Goal: Information Seeking & Learning: Learn about a topic

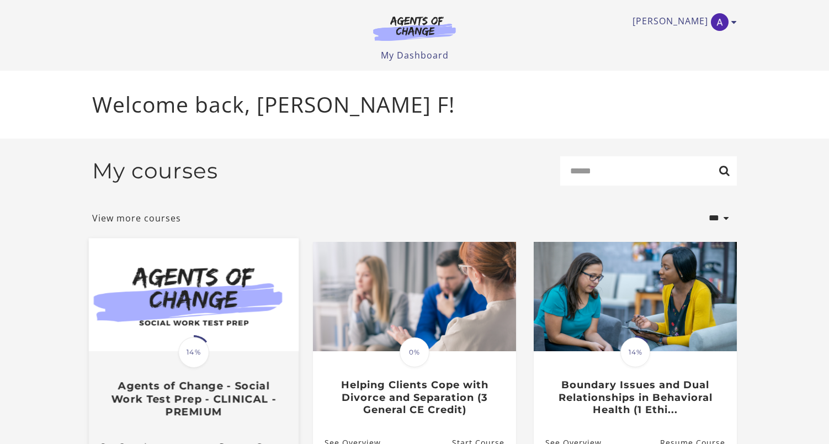
click at [217, 322] on img at bounding box center [194, 294] width 210 height 113
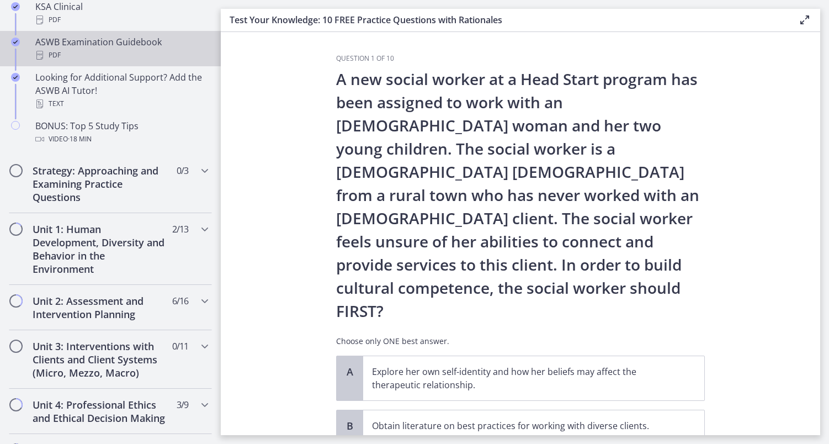
scroll to position [548, 0]
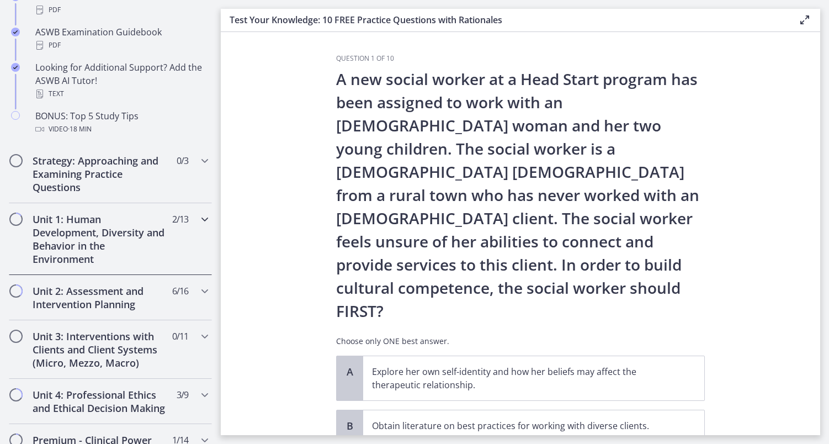
click at [119, 244] on h2 "Unit 1: Human Development, Diversity and Behavior in the Environment" at bounding box center [100, 238] width 135 height 53
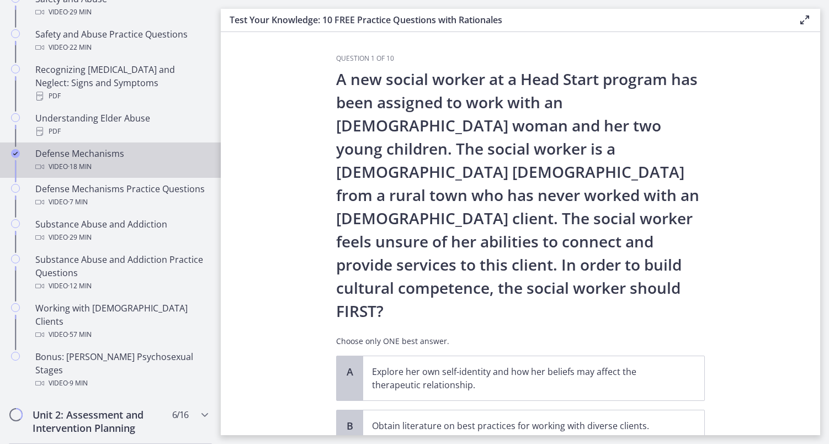
click at [103, 160] on div "Video · 18 min" at bounding box center [121, 166] width 172 height 13
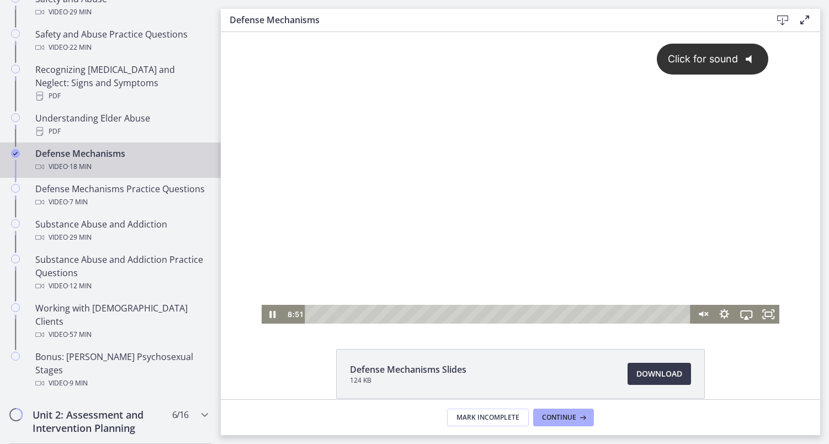
click at [401, 229] on div "Click for sound @keyframes VOLUME_SMALL_WAVE_FLASH { 0% { opacity: 0; } 33% { o…" at bounding box center [520, 168] width 518 height 273
click at [469, 214] on div at bounding box center [520, 177] width 518 height 291
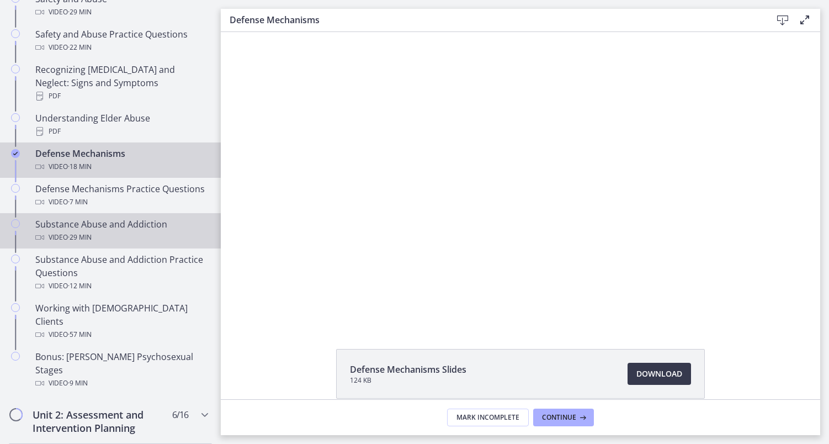
click at [125, 231] on div "Video · 29 min" at bounding box center [121, 237] width 172 height 13
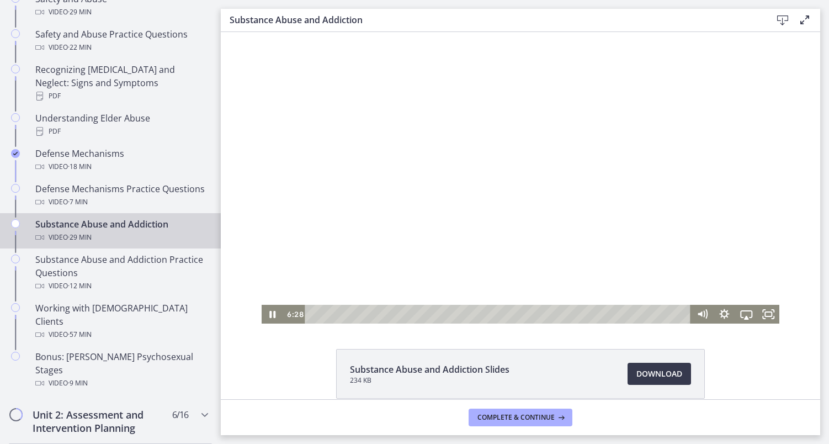
click at [313, 314] on div "Playbar" at bounding box center [499, 313] width 372 height 19
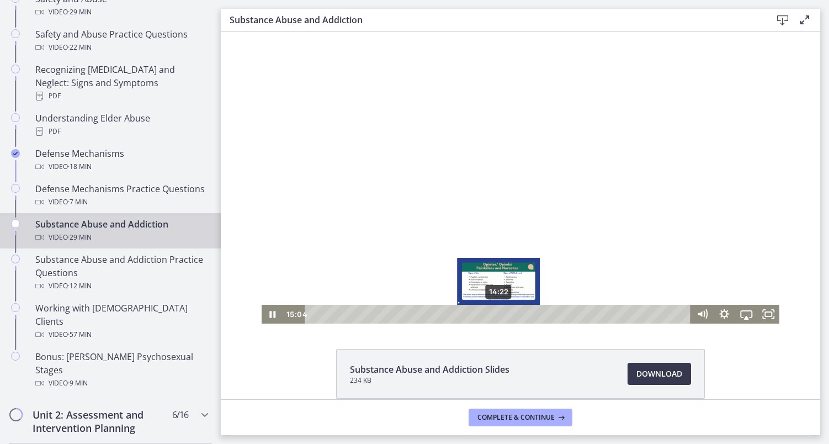
click at [499, 317] on div "14:22" at bounding box center [499, 313] width 372 height 19
click at [490, 316] on div "13:44" at bounding box center [499, 313] width 372 height 19
click at [483, 313] on div "13:11" at bounding box center [499, 313] width 372 height 19
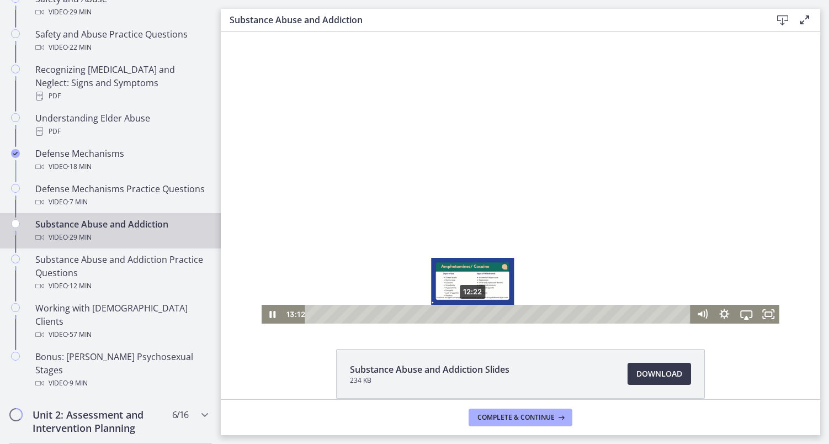
click at [473, 313] on div "12:22" at bounding box center [499, 313] width 372 height 19
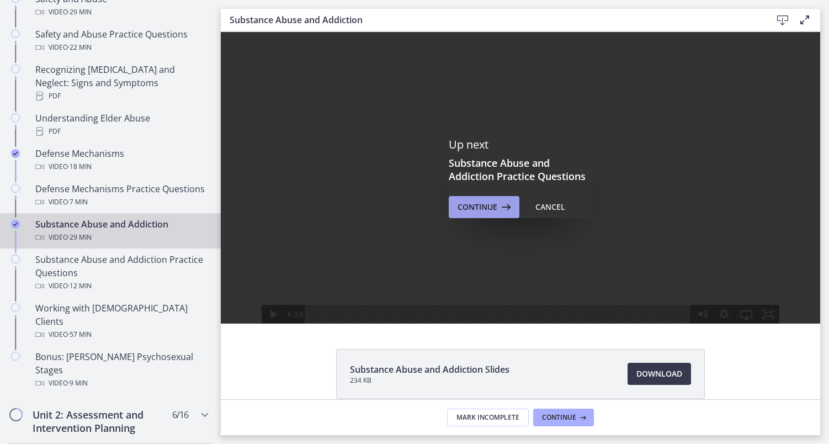
click at [487, 206] on span "Continue" at bounding box center [477, 206] width 40 height 13
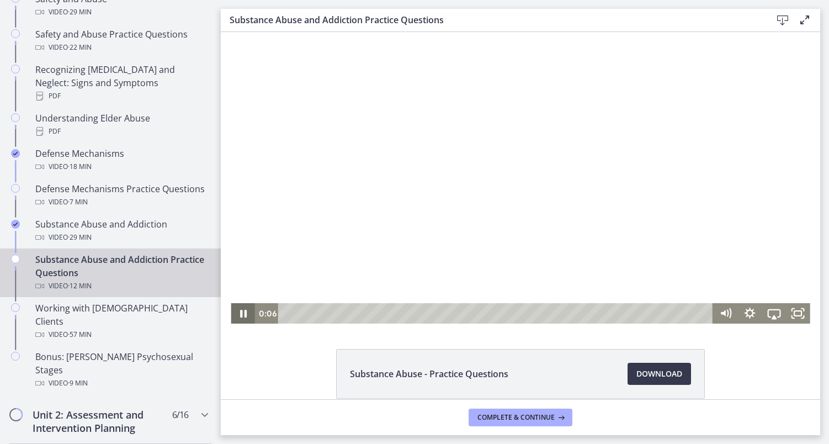
click at [245, 312] on icon "Pause" at bounding box center [243, 313] width 7 height 8
click at [245, 312] on icon "Play Video" at bounding box center [244, 313] width 6 height 8
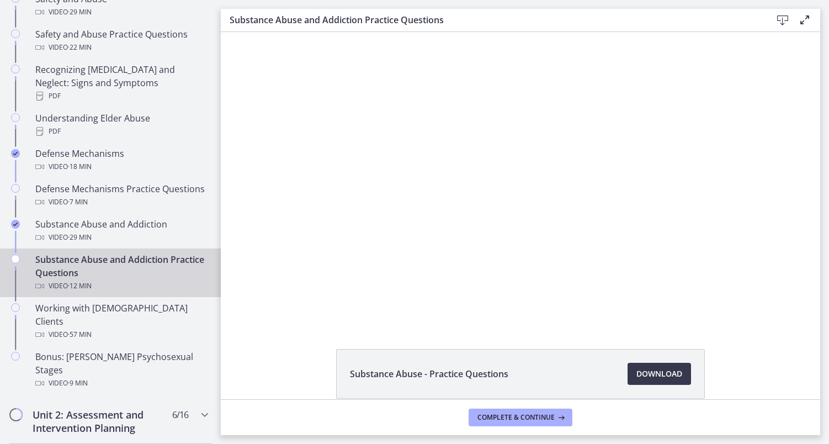
click at [243, 313] on button "Pause" at bounding box center [243, 313] width 24 height 20
click at [243, 313] on button "Play Video" at bounding box center [243, 313] width 24 height 20
click at [243, 313] on button "Pause" at bounding box center [243, 313] width 24 height 20
click at [243, 313] on button "Play Video" at bounding box center [243, 313] width 24 height 20
click at [243, 313] on button "Pause" at bounding box center [243, 313] width 24 height 20
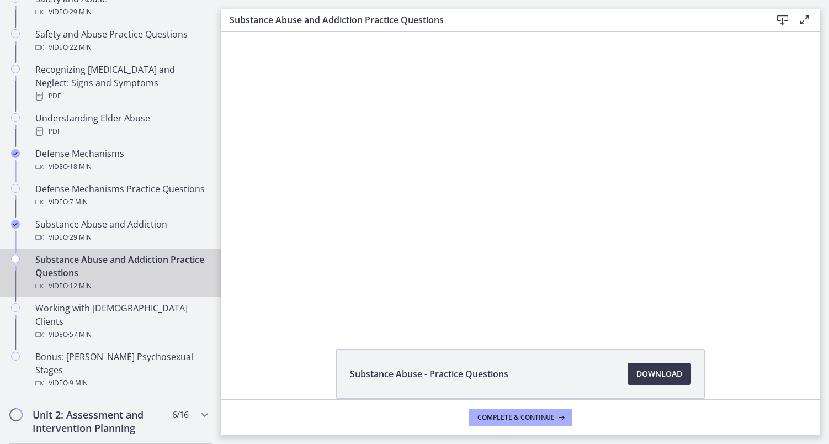
click at [243, 313] on button "Play Video" at bounding box center [243, 313] width 24 height 20
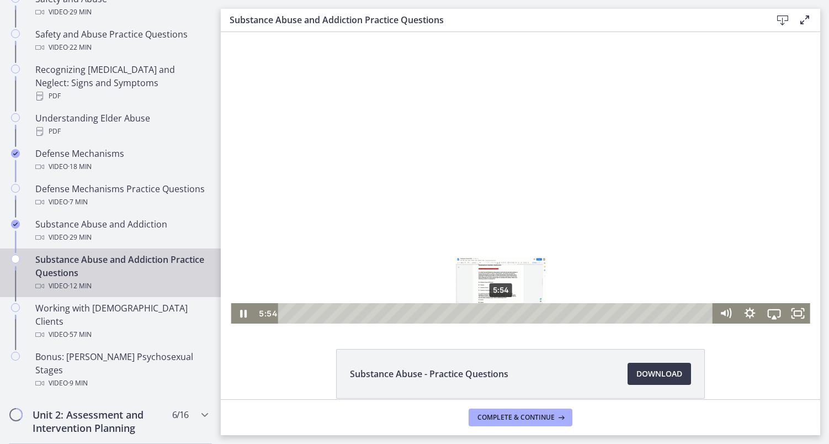
click at [501, 313] on div "5:54" at bounding box center [497, 313] width 420 height 20
click at [483, 312] on div "5:27" at bounding box center [497, 313] width 420 height 20
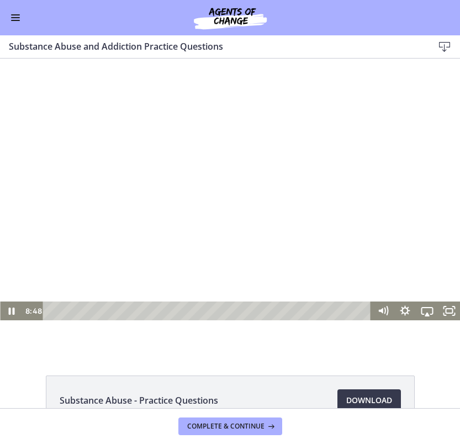
click at [138, 222] on div at bounding box center [230, 203] width 460 height 231
click at [139, 212] on div at bounding box center [230, 203] width 460 height 231
click at [317, 311] on div "9:46" at bounding box center [208, 310] width 314 height 19
click at [324, 311] on div "10:01" at bounding box center [208, 310] width 314 height 19
click at [314, 313] on div "Playbar" at bounding box center [313, 310] width 6 height 6
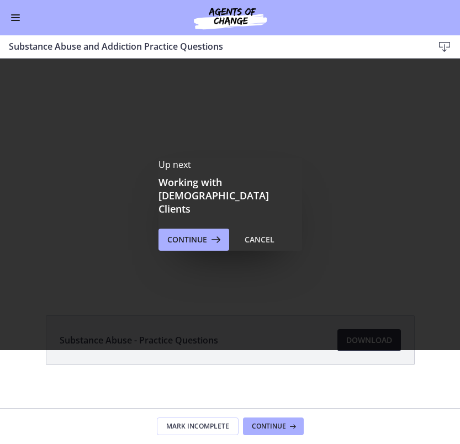
click at [326, 383] on div "Substance Abuse - Practice Questions Download Opens in a new window" at bounding box center [230, 366] width 386 height 103
click at [278, 424] on span "Continue" at bounding box center [269, 425] width 34 height 9
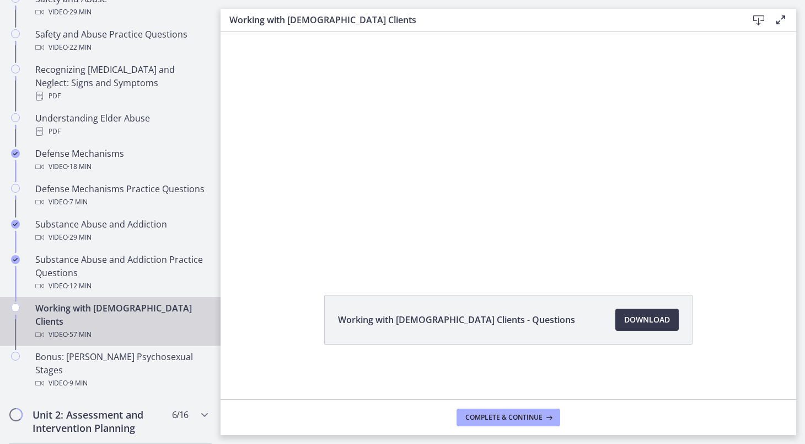
click at [386, 146] on div at bounding box center [508, 150] width 537 height 277
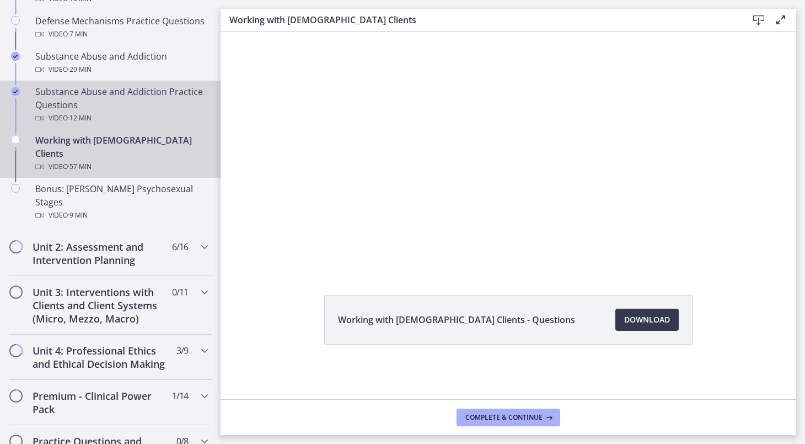
scroll to position [830, 0]
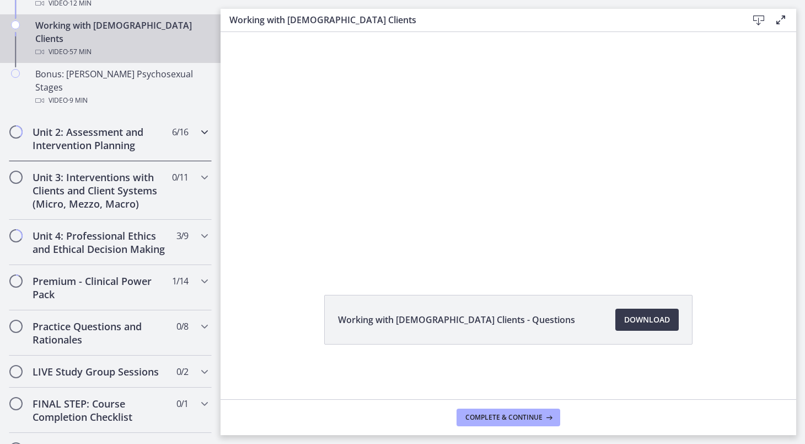
click at [122, 125] on h2 "Unit 2: Assessment and Intervention Planning" at bounding box center [100, 138] width 135 height 26
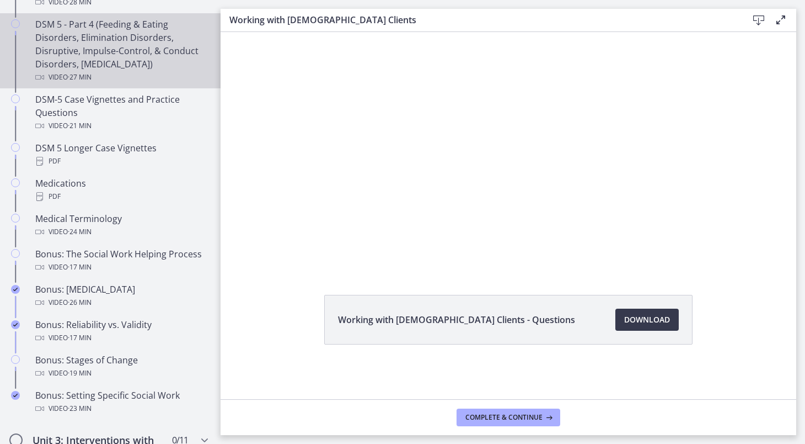
scroll to position [723, 0]
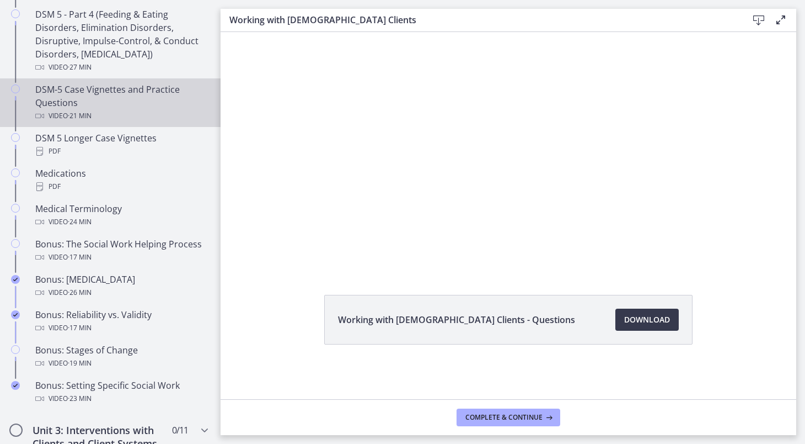
click at [123, 99] on div "DSM-5 Case Vignettes and Practice Questions Video · 21 min" at bounding box center [121, 103] width 172 height 40
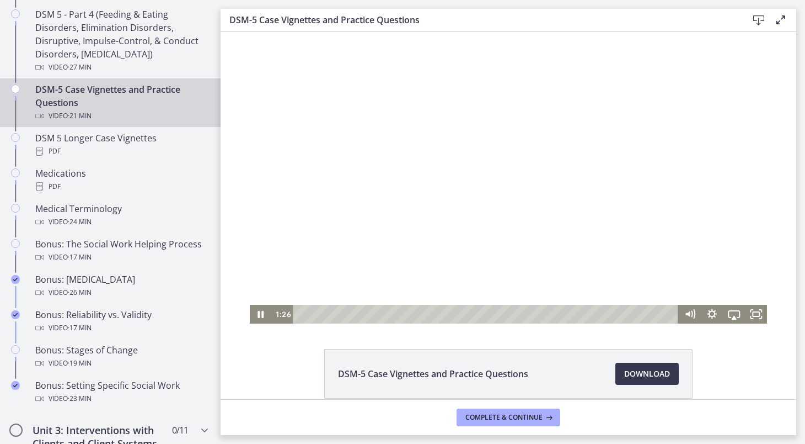
click at [301, 313] on div "Playbar" at bounding box center [487, 313] width 372 height 19
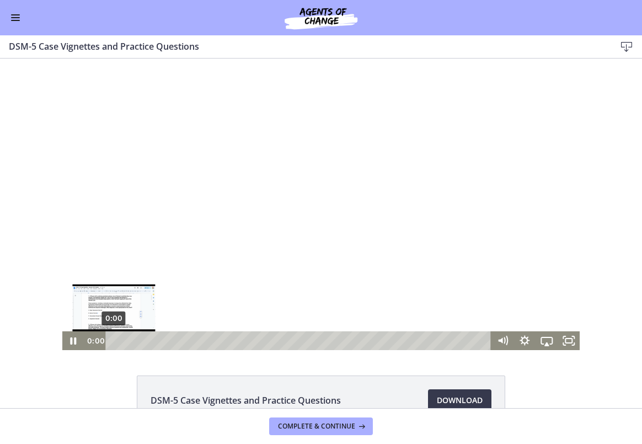
click at [114, 339] on div "0:00" at bounding box center [300, 340] width 372 height 19
click at [396, 196] on div at bounding box center [321, 203] width 518 height 291
click at [110, 244] on div at bounding box center [321, 203] width 518 height 291
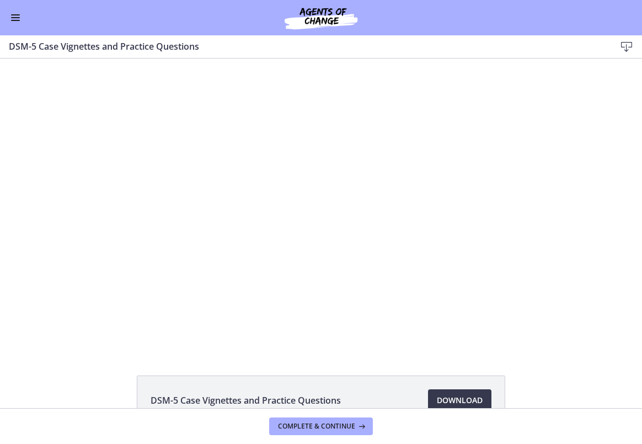
click at [110, 244] on div at bounding box center [321, 203] width 518 height 291
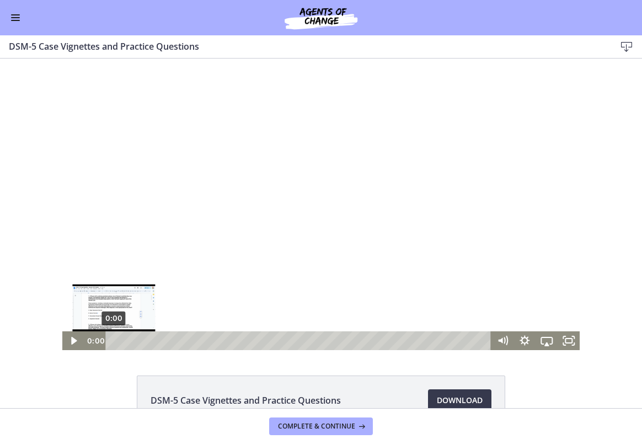
click at [114, 338] on div "0:00" at bounding box center [300, 340] width 372 height 19
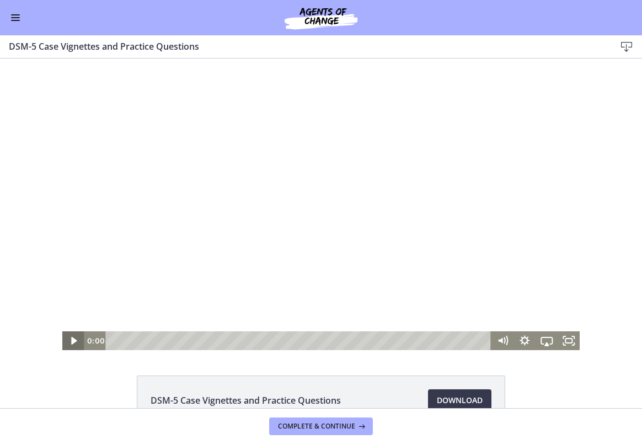
click at [74, 340] on icon "Play Video" at bounding box center [74, 340] width 6 height 8
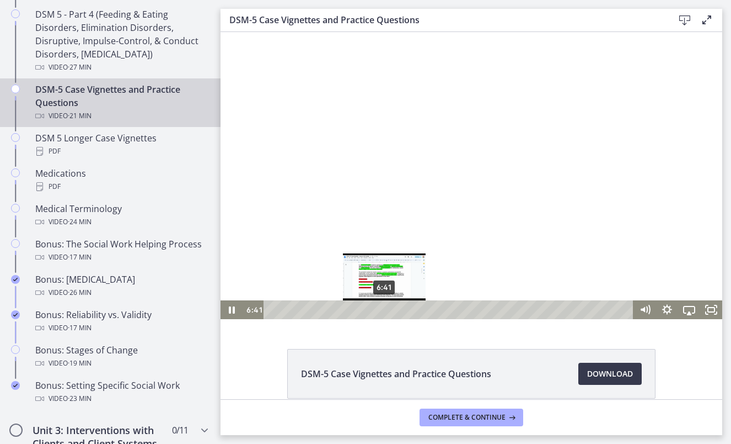
click at [384, 309] on div "6:41" at bounding box center [450, 309] width 357 height 19
click at [392, 309] on div "7:06" at bounding box center [450, 309] width 357 height 19
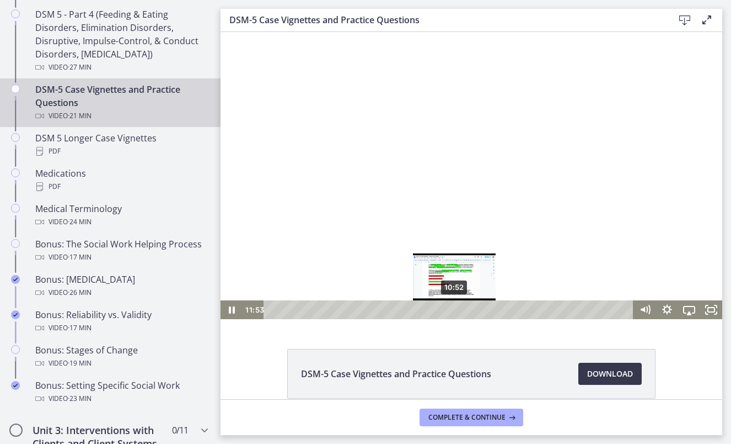
click at [455, 312] on div "10:52" at bounding box center [450, 309] width 357 height 19
click at [445, 215] on div at bounding box center [472, 177] width 502 height 282
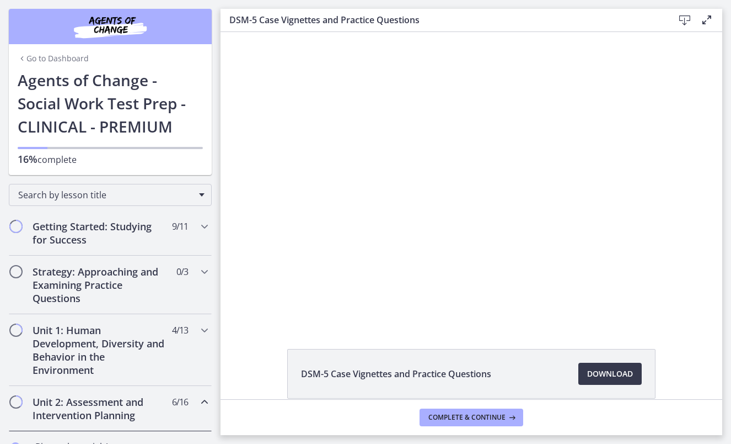
scroll to position [723, 0]
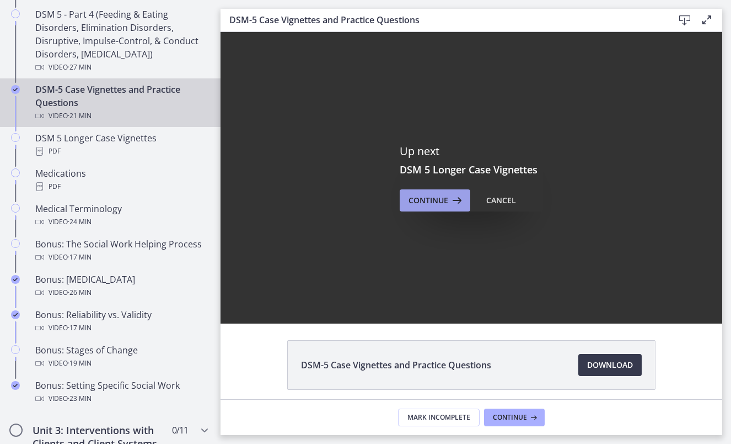
click at [432, 198] on span "Continue" at bounding box center [429, 200] width 40 height 13
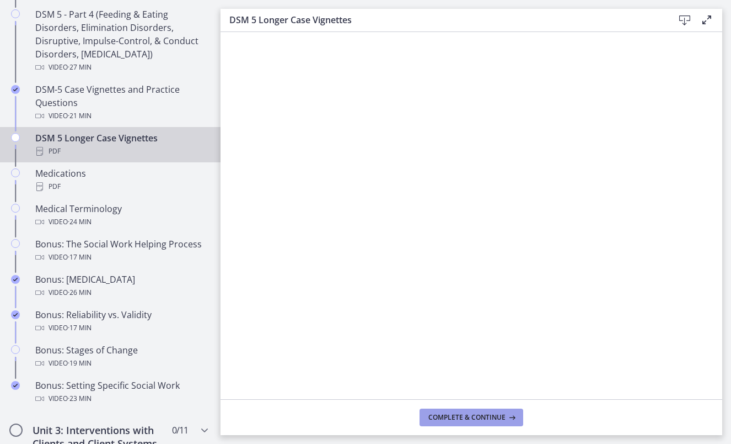
click at [440, 419] on span "Complete & continue" at bounding box center [467, 417] width 77 height 9
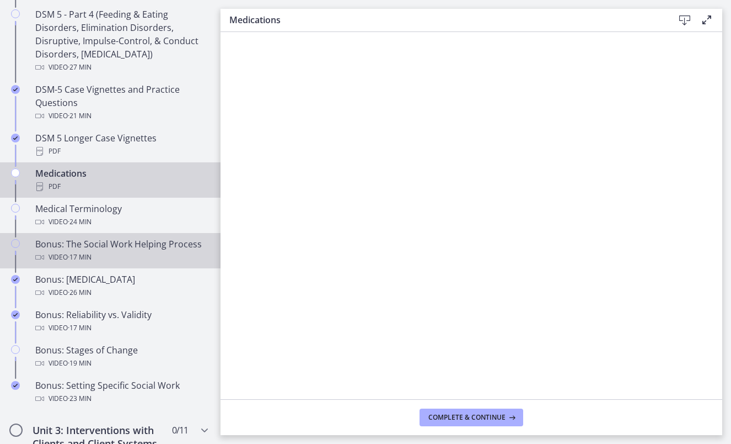
click at [71, 254] on span "· 17 min" at bounding box center [80, 256] width 24 height 13
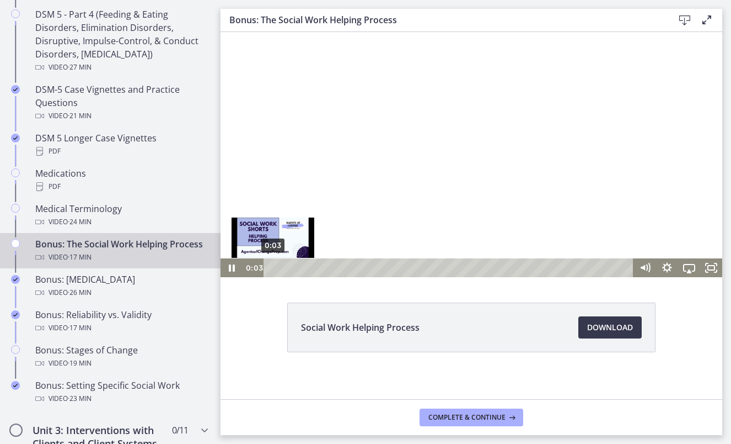
click at [273, 267] on div "0:03" at bounding box center [450, 267] width 357 height 19
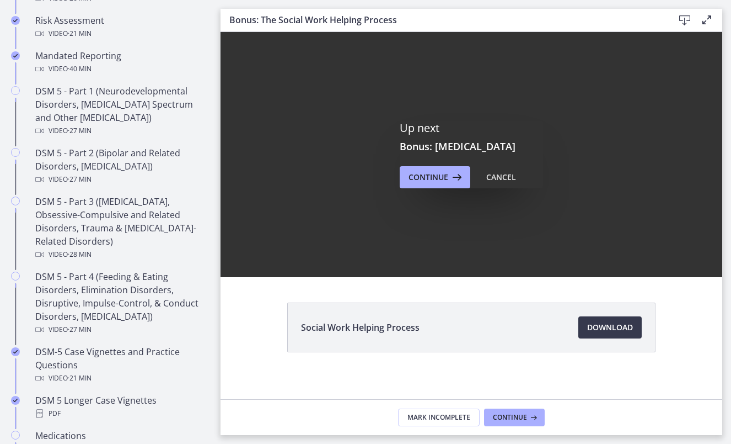
scroll to position [460, 0]
